Goal: Task Accomplishment & Management: Manage account settings

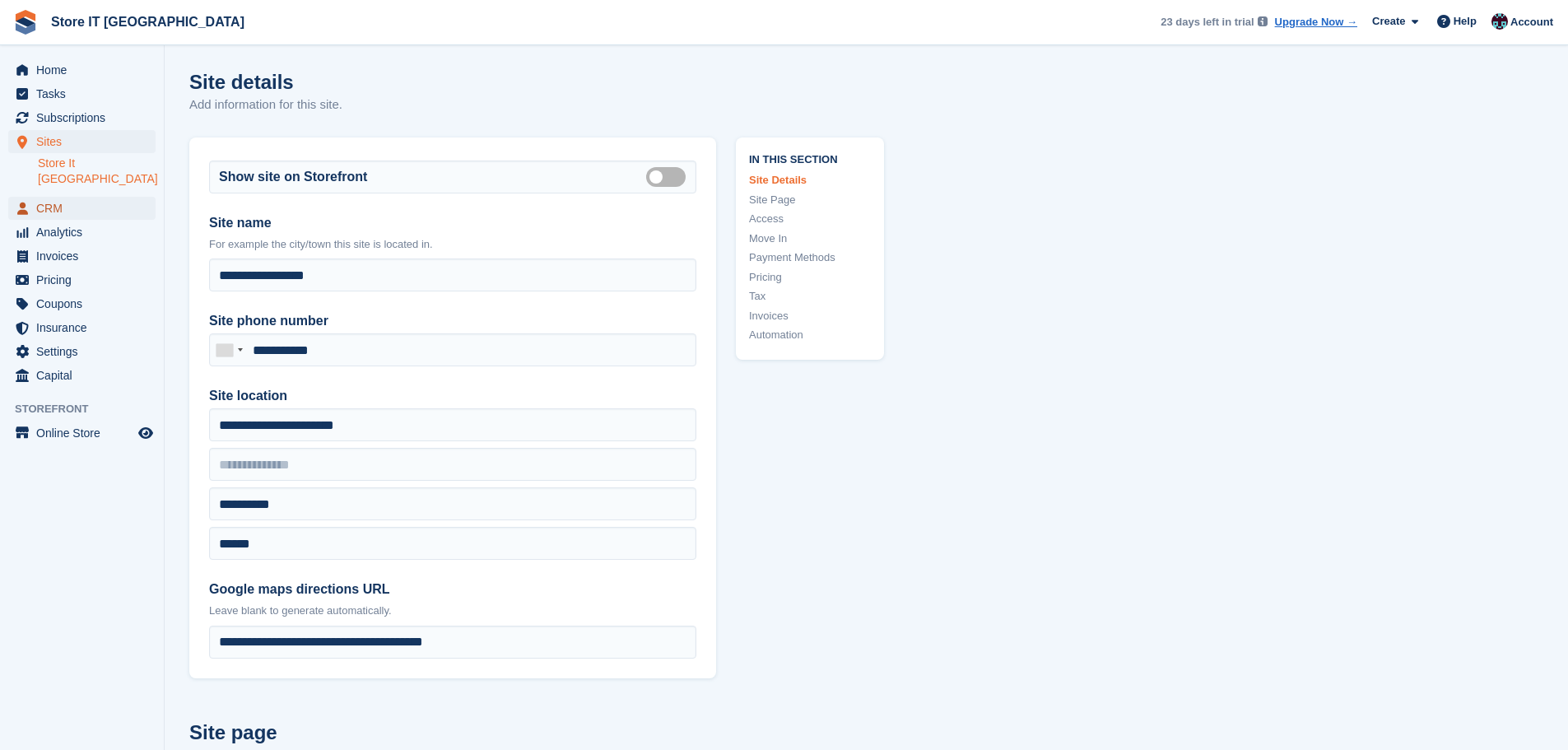
click at [83, 198] on span "CRM" at bounding box center [86, 207] width 99 height 23
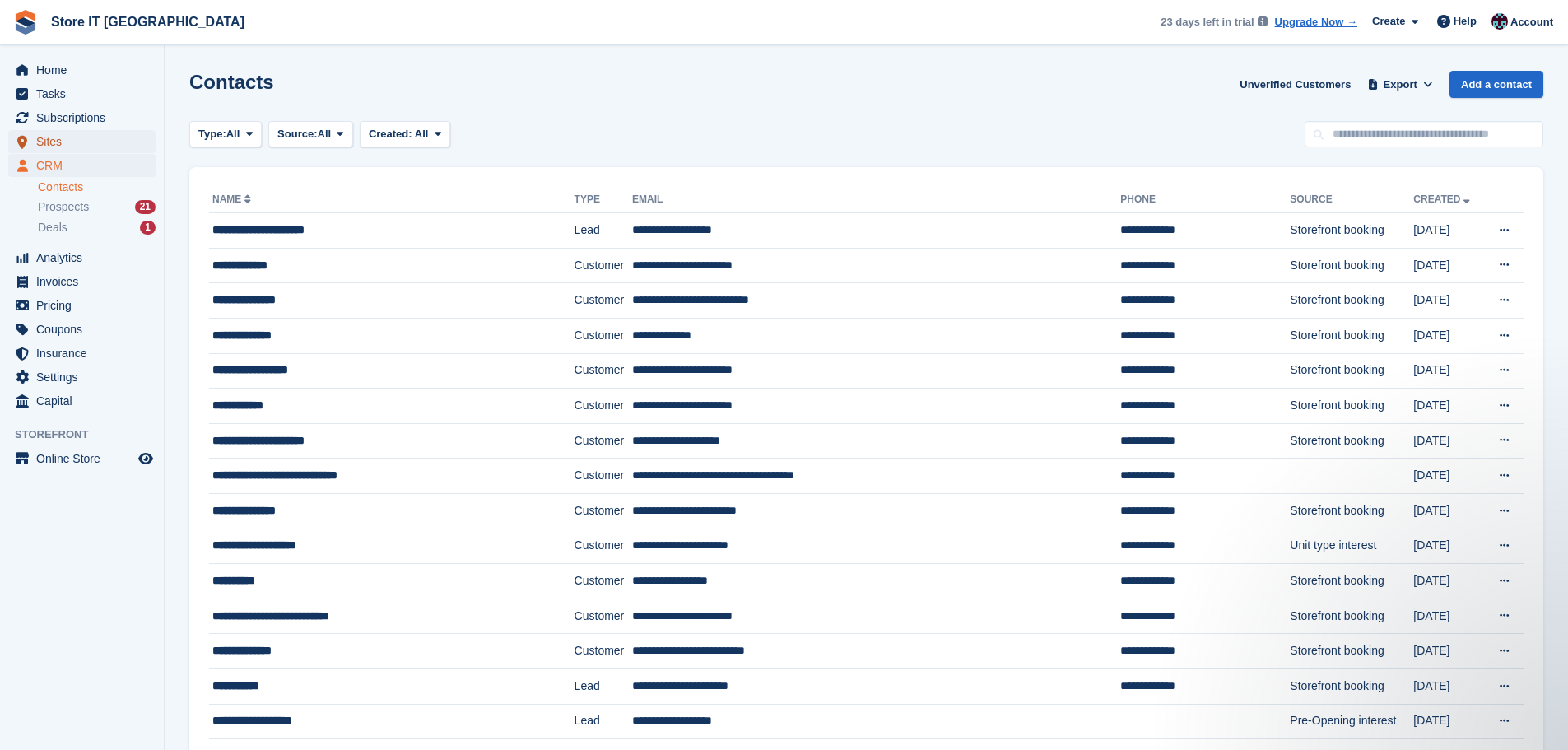
click at [57, 140] on span "Sites" at bounding box center [86, 141] width 99 height 23
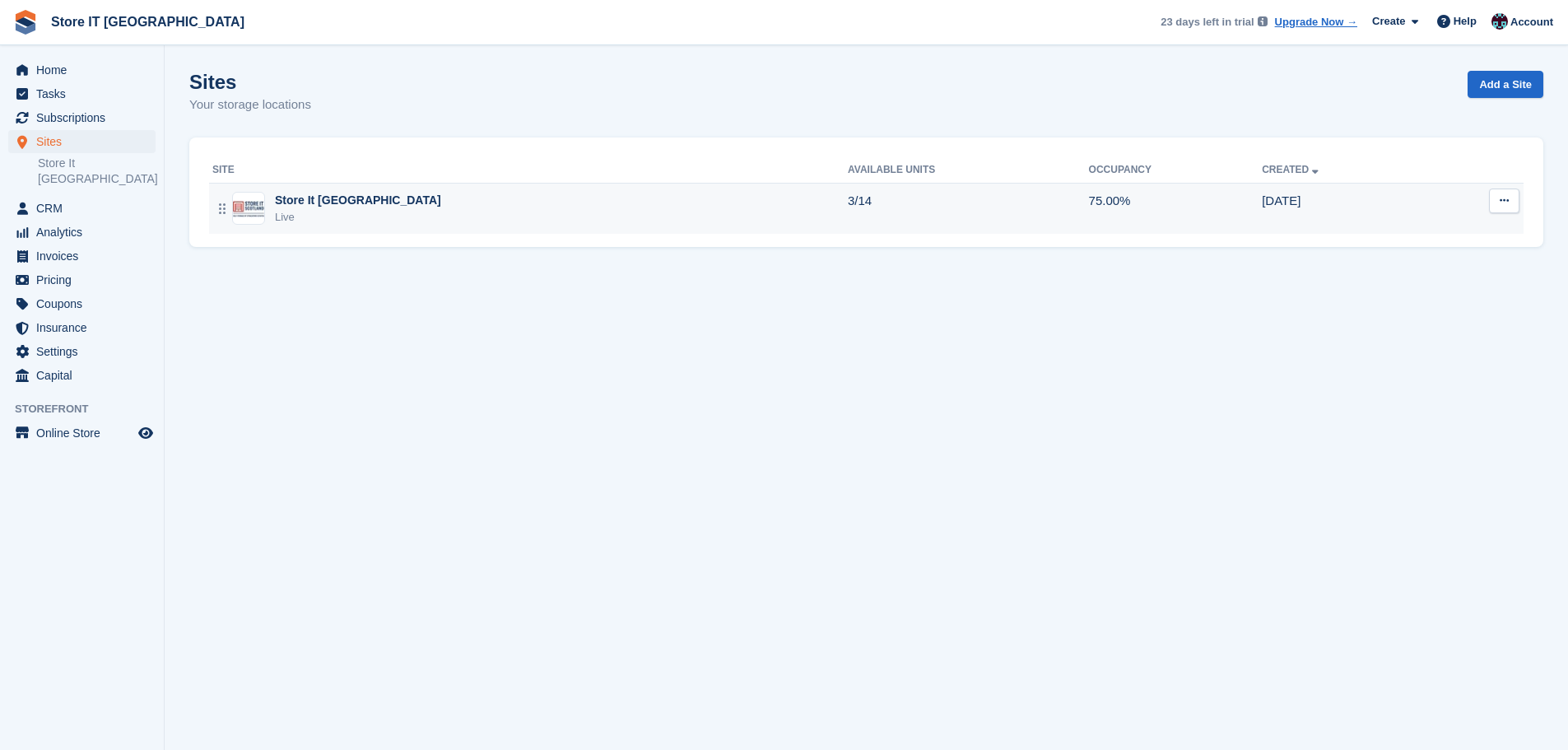
click at [848, 204] on td "3/14" at bounding box center [969, 208] width 241 height 51
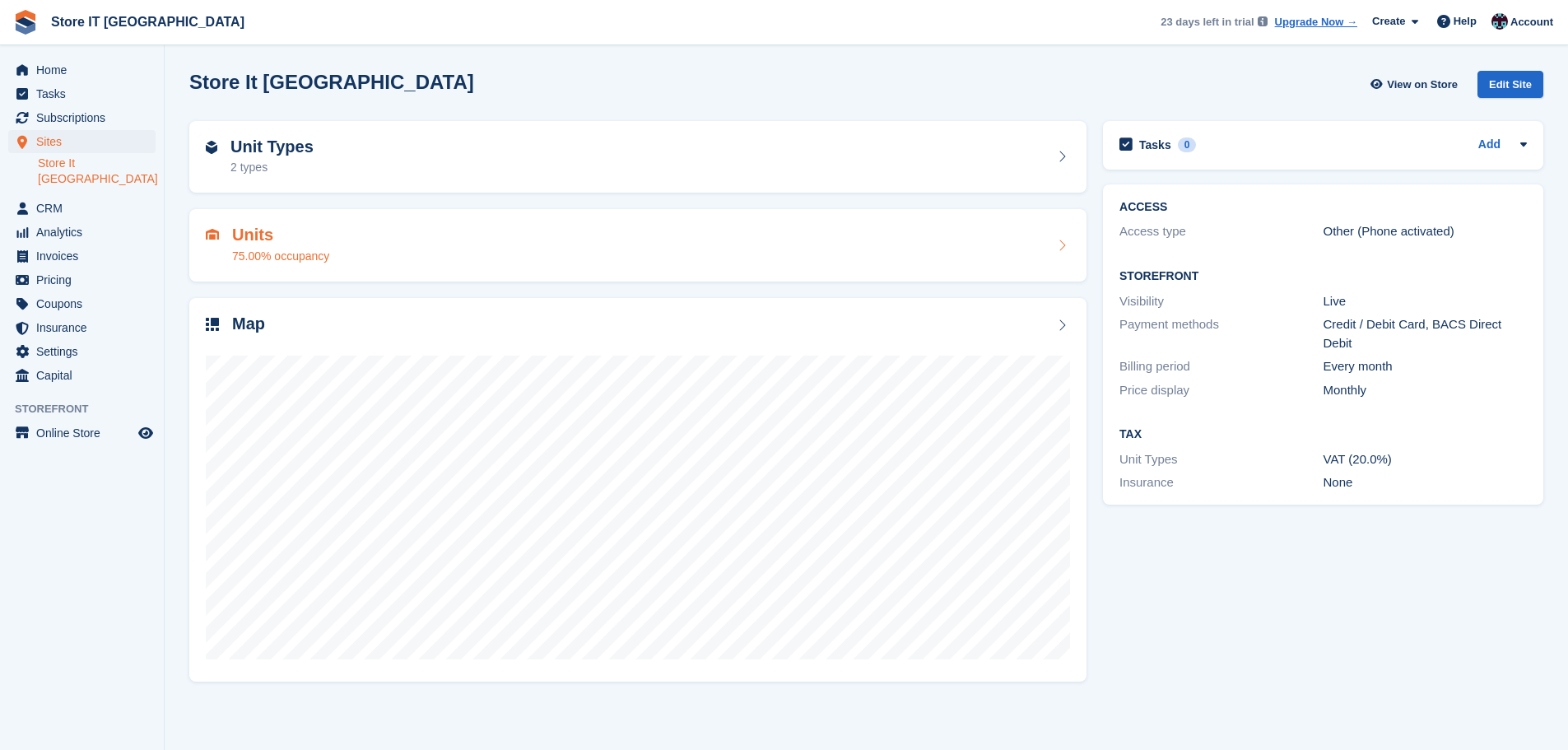
click at [872, 254] on div "Units 75.00% occupancy" at bounding box center [638, 245] width 865 height 39
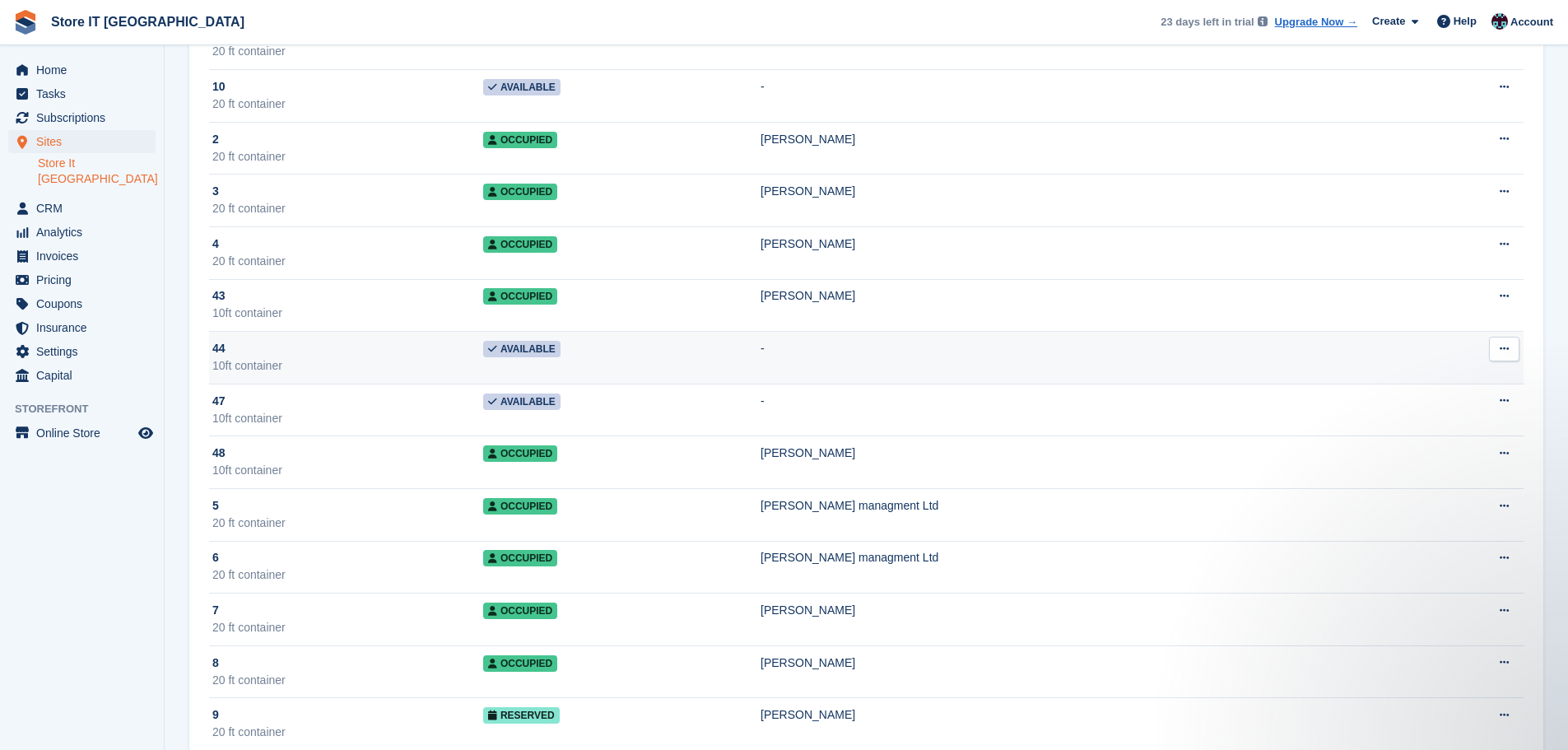
scroll to position [228, 0]
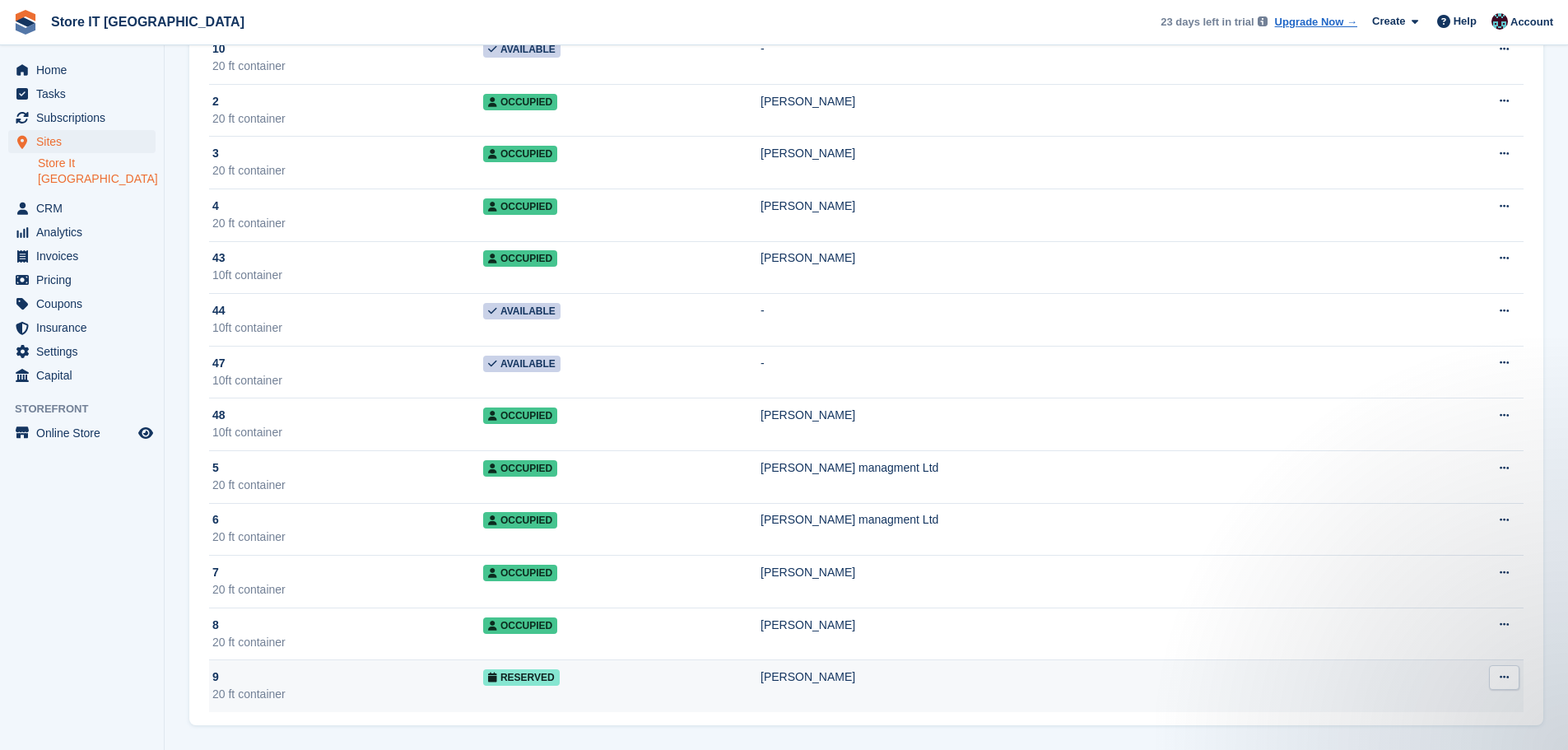
click at [746, 685] on td "Reserved" at bounding box center [622, 686] width 277 height 52
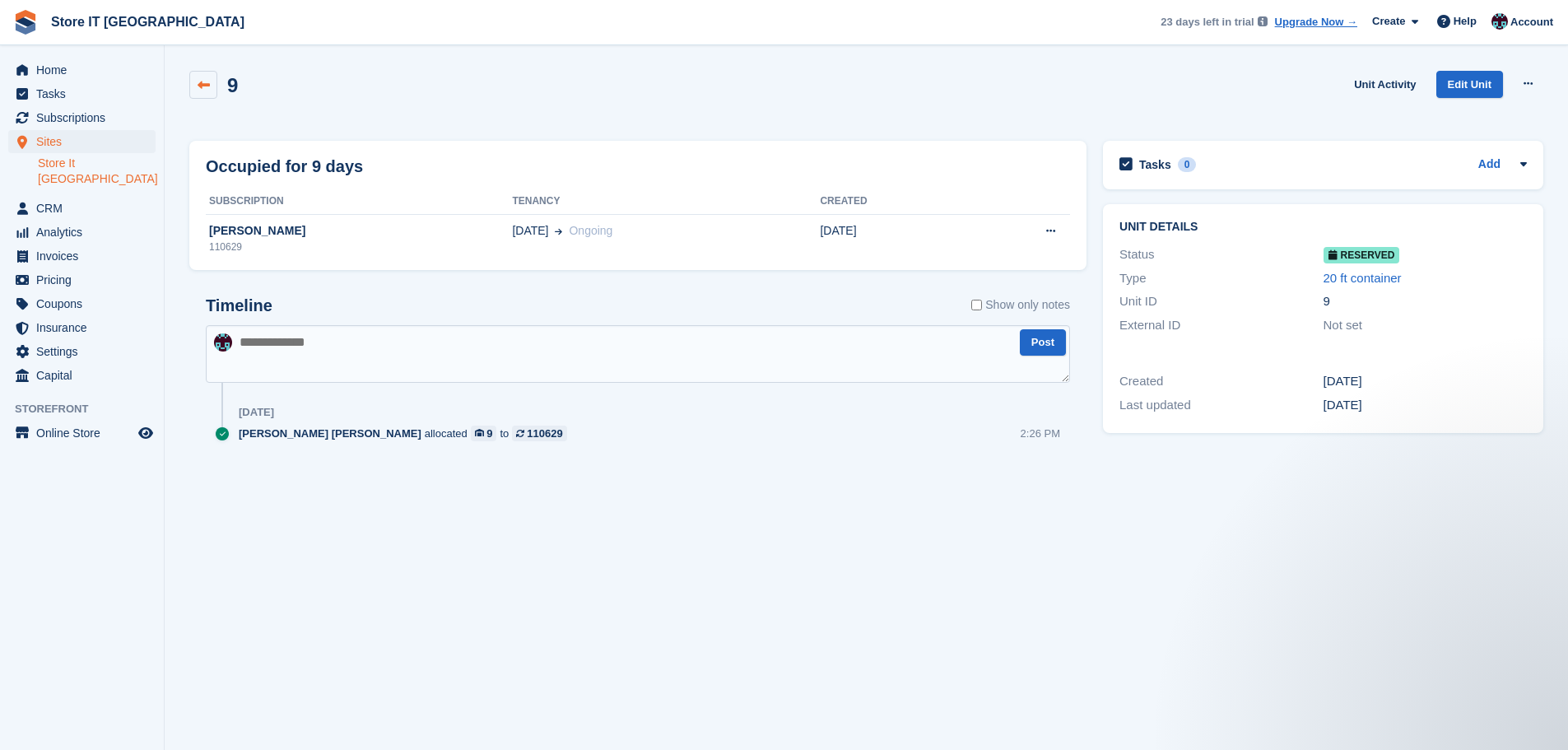
click at [208, 88] on icon at bounding box center [203, 85] width 13 height 13
